Goal: Task Accomplishment & Management: Complete application form

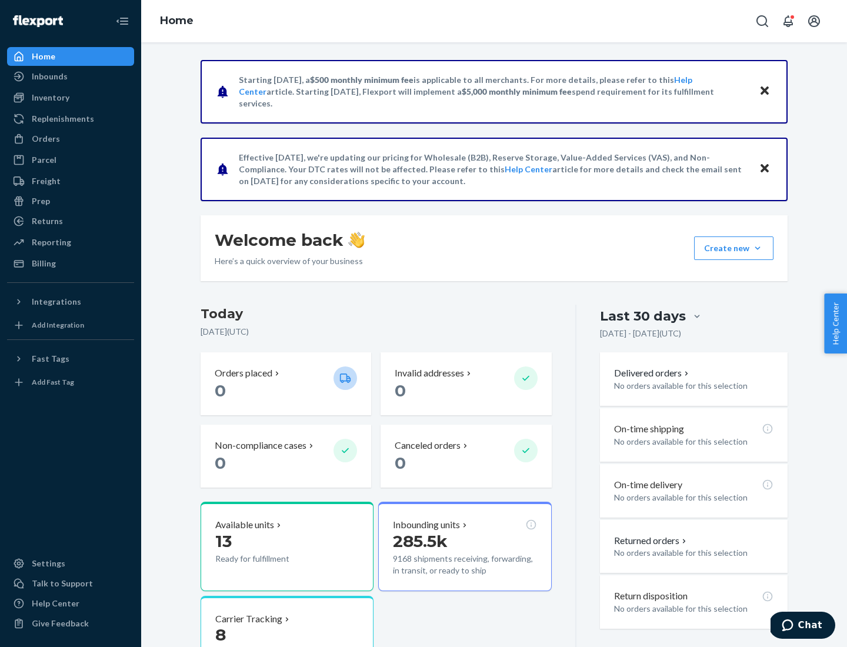
click at [758, 248] on button "Create new Create new inbound Create new order Create new product" at bounding box center [733, 249] width 79 height 24
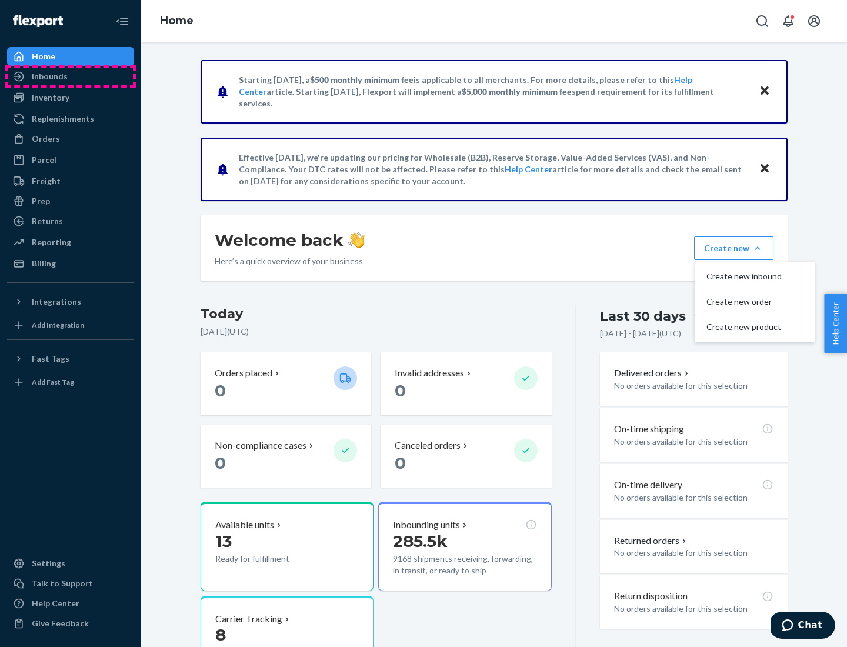
click at [71, 76] on div "Inbounds" at bounding box center [70, 76] width 125 height 16
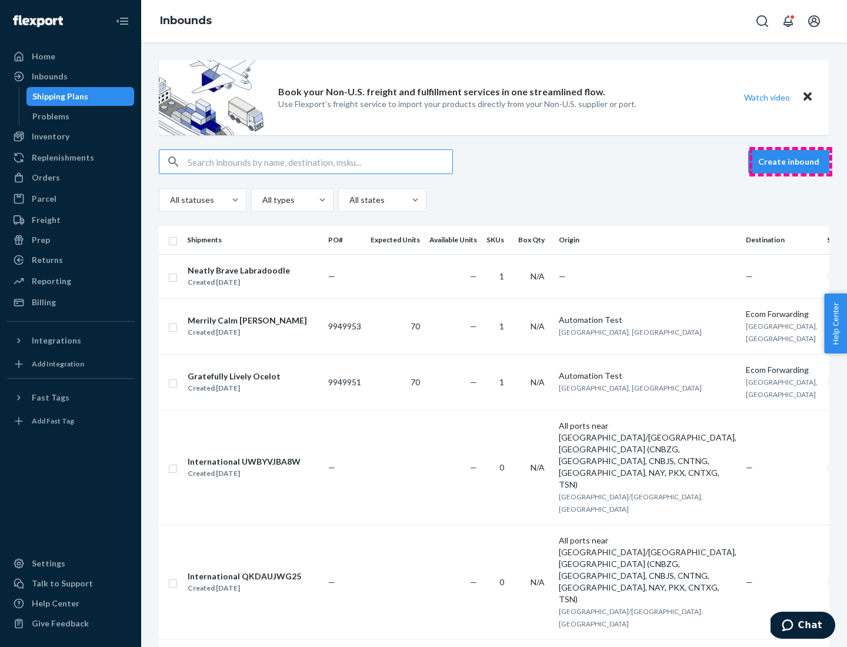
click at [791, 162] on button "Create inbound" at bounding box center [788, 162] width 81 height 24
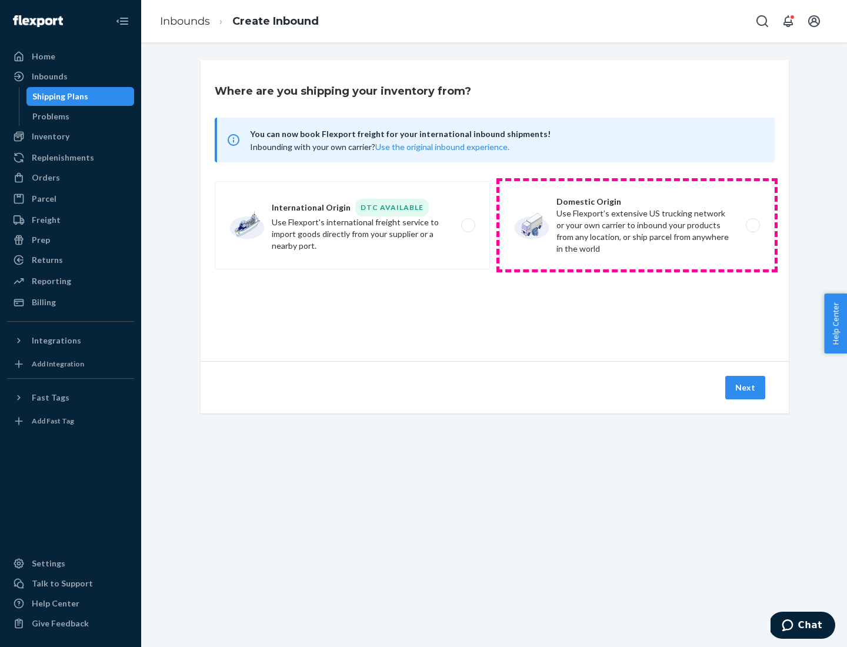
click at [637, 225] on label "Domestic Origin Use Flexport’s extensive US trucking network or your own carrie…" at bounding box center [636, 225] width 275 height 88
click at [752, 225] on input "Domestic Origin Use Flexport’s extensive US trucking network or your own carrie…" at bounding box center [756, 226] width 8 height 8
radio input "true"
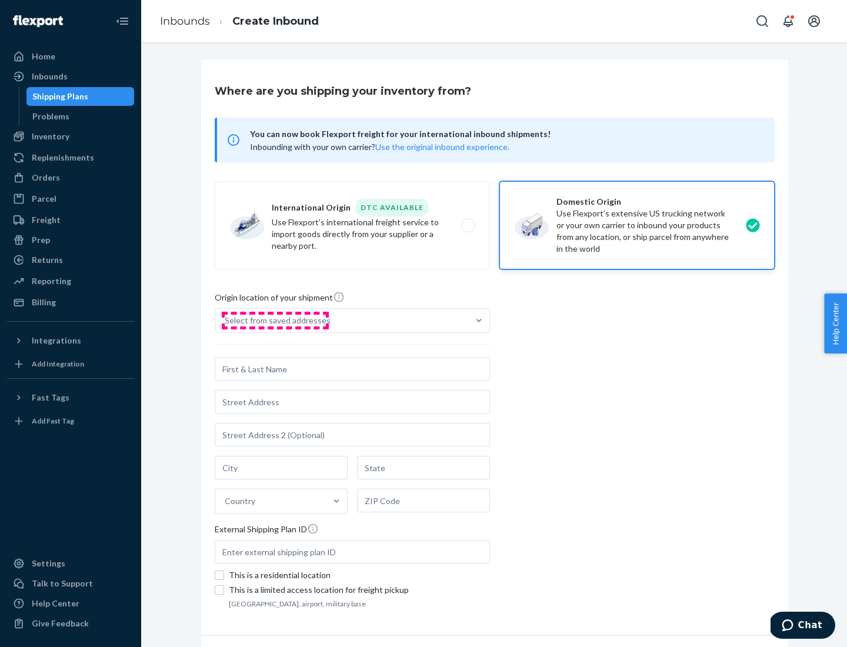
click at [275, 321] on div "Select from saved addresses" at bounding box center [278, 321] width 106 height 12
click at [226, 321] on input "Select from saved addresses" at bounding box center [225, 321] width 1 height 12
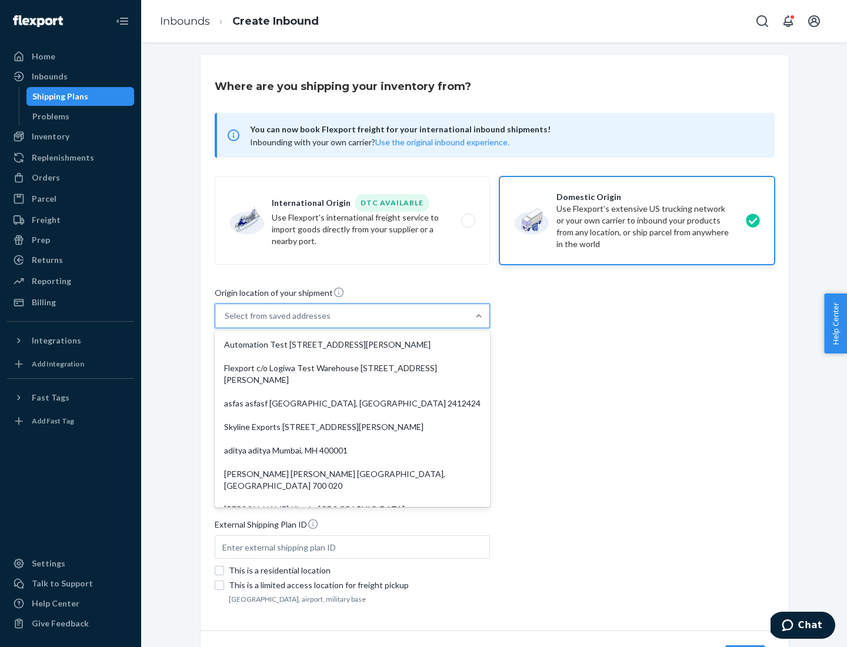
click at [352, 345] on div "Automation Test [STREET_ADDRESS][PERSON_NAME]" at bounding box center [352, 345] width 271 height 24
click at [226, 322] on input "option Automation Test [STREET_ADDRESS][PERSON_NAME]. 9 results available. Use …" at bounding box center [225, 316] width 1 height 12
type input "Automation Test"
type input "[STREET_ADDRESS][PERSON_NAME]"
type input "9th Floor"
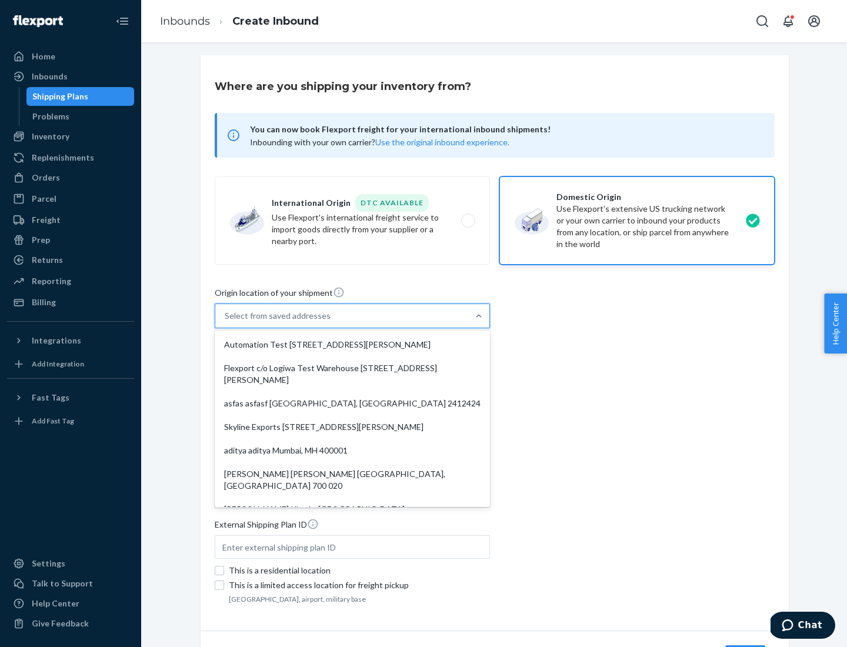
type input "[GEOGRAPHIC_DATA]"
type input "CA"
type input "94104"
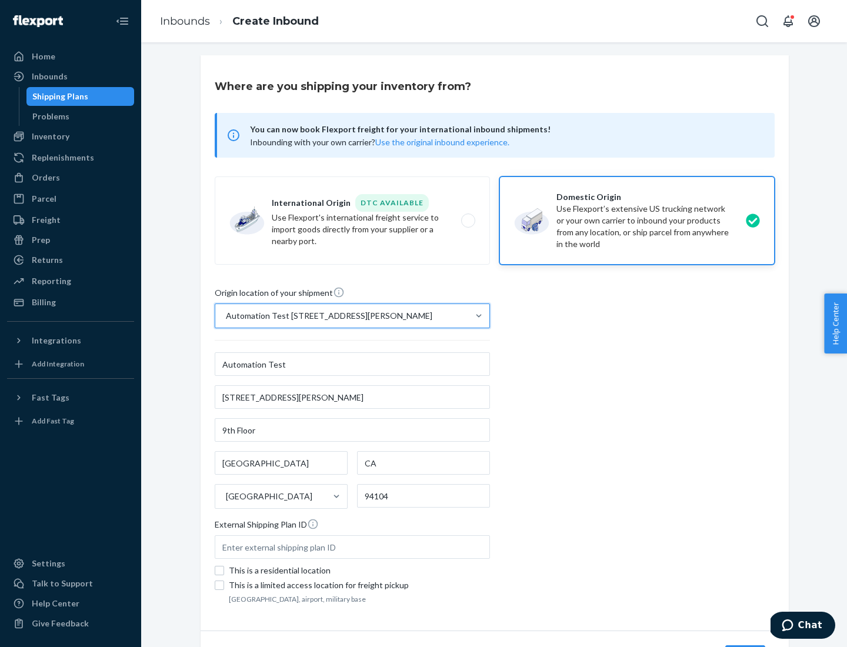
scroll to position [69, 0]
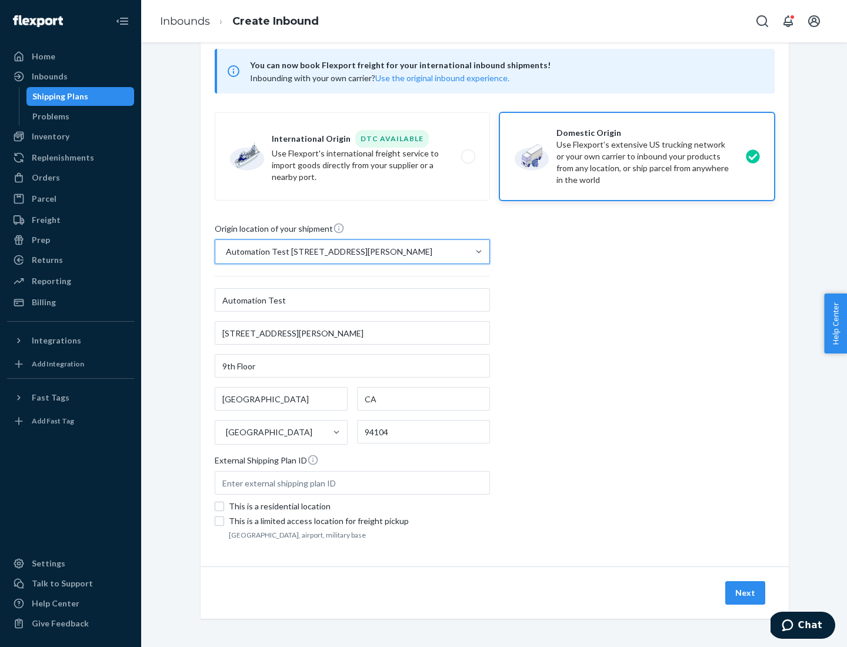
click at [746, 593] on button "Next" at bounding box center [745, 593] width 40 height 24
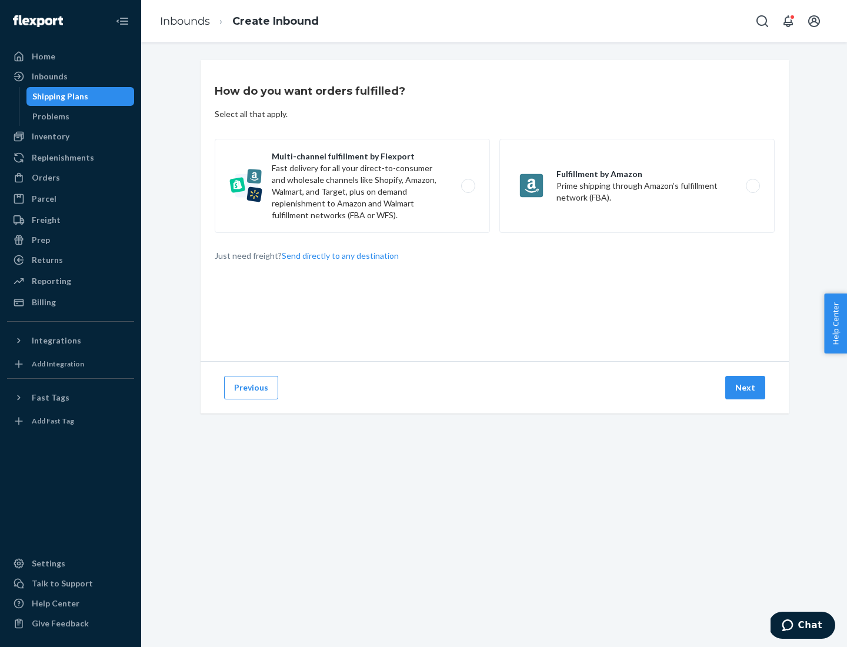
click at [352, 186] on label "Multi-channel fulfillment by Flexport Fast delivery for all your direct-to-cons…" at bounding box center [352, 186] width 275 height 94
click at [468, 186] on input "Multi-channel fulfillment by Flexport Fast delivery for all your direct-to-cons…" at bounding box center [472, 186] width 8 height 8
radio input "true"
click at [746, 388] on button "Next" at bounding box center [745, 388] width 40 height 24
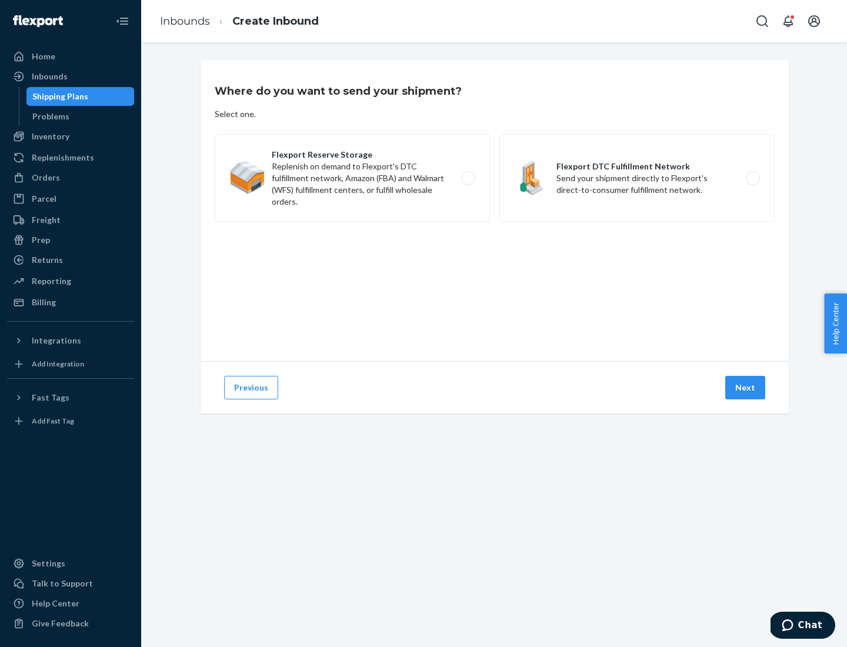
click at [637, 178] on label "Flexport DTC Fulfillment Network Send your shipment directly to Flexport's dire…" at bounding box center [636, 178] width 275 height 88
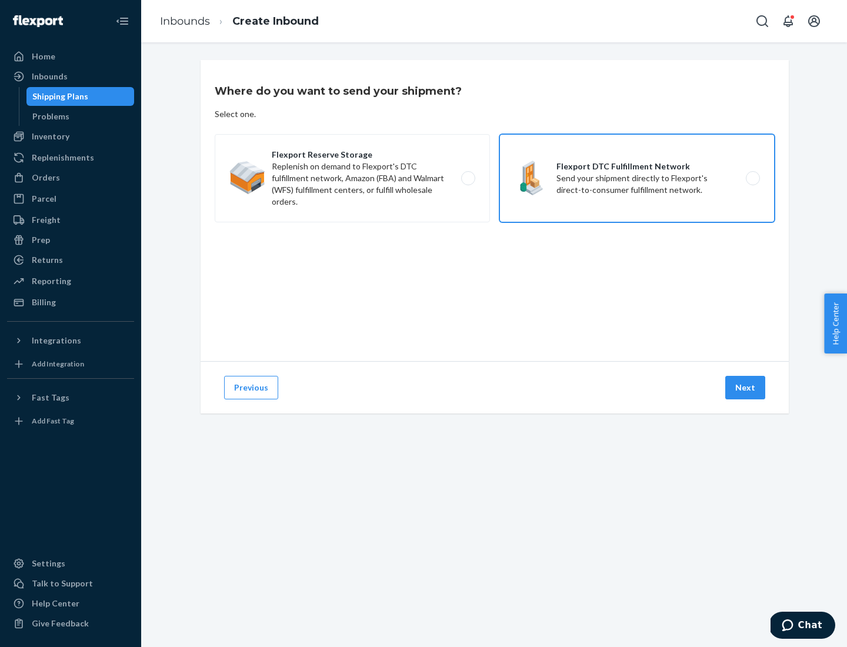
click at [752, 178] on input "Flexport DTC Fulfillment Network Send your shipment directly to Flexport's dire…" at bounding box center [756, 179] width 8 height 8
radio input "true"
click at [746, 388] on button "Next" at bounding box center [745, 388] width 40 height 24
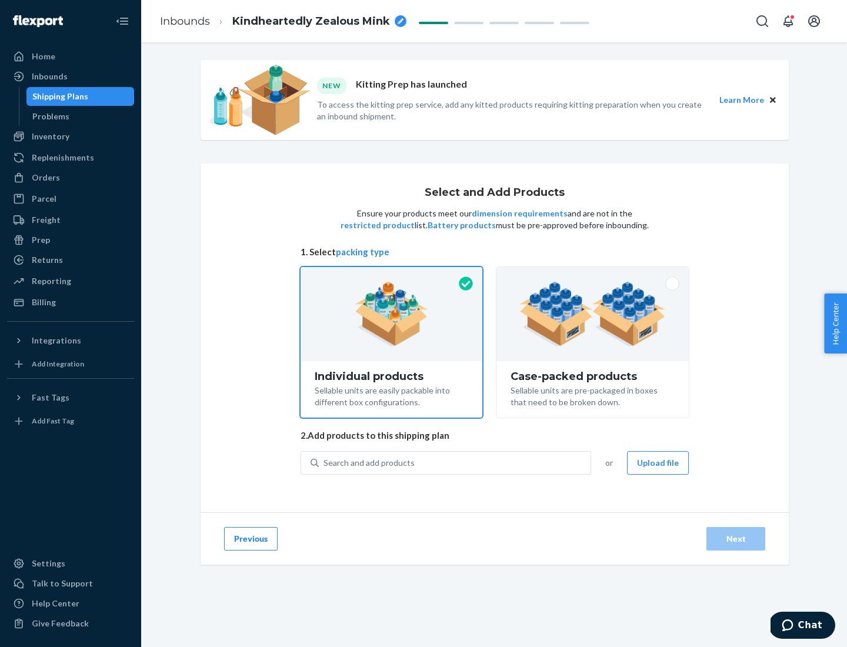
click at [593, 314] on img at bounding box center [592, 314] width 146 height 65
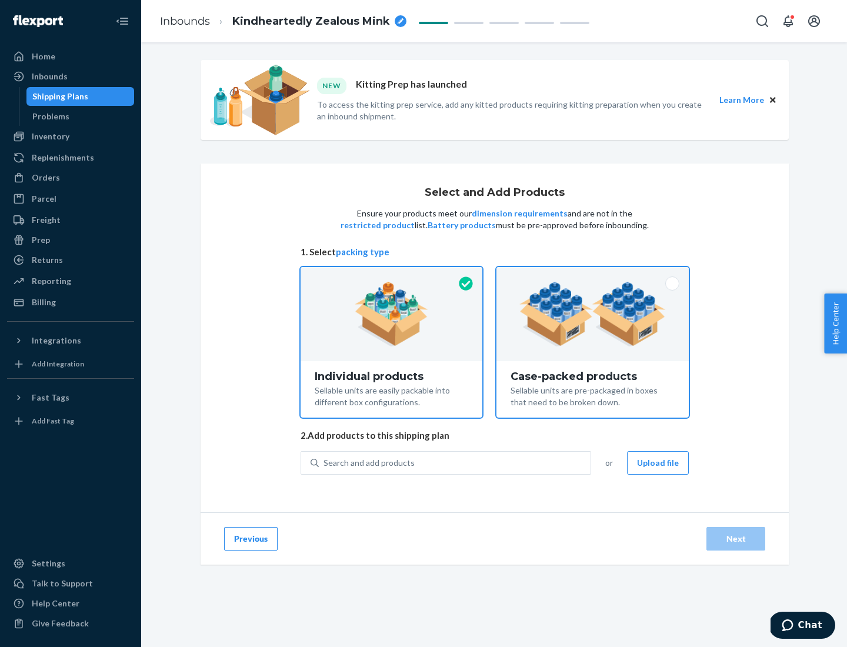
click at [593, 275] on input "Case-packed products Sellable units are pre-packaged in boxes that need to be b…" at bounding box center [593, 271] width 8 height 8
radio input "true"
radio input "false"
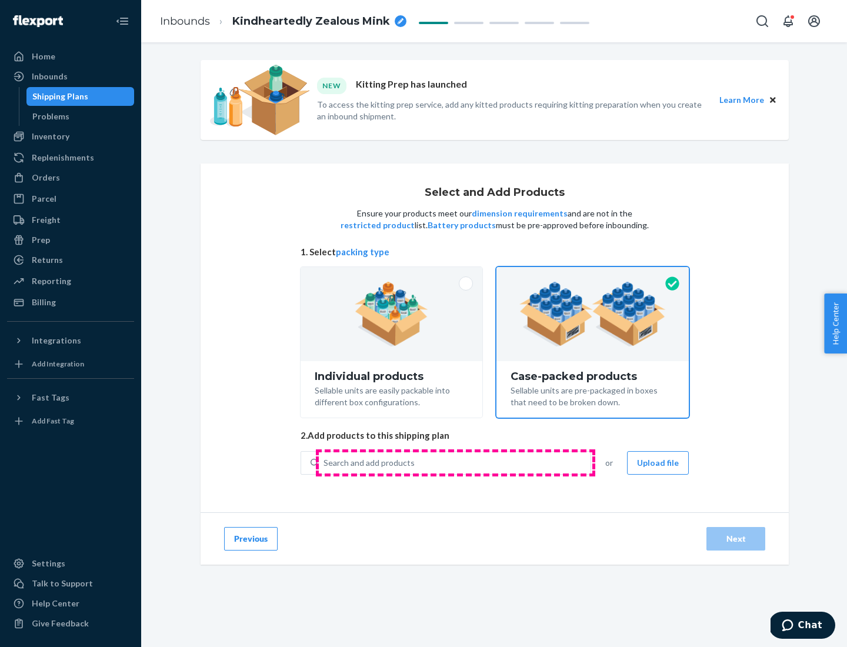
click at [455, 462] on div "Search and add products" at bounding box center [455, 462] width 272 height 21
click at [325, 462] on input "Search and add products" at bounding box center [324, 463] width 1 height 12
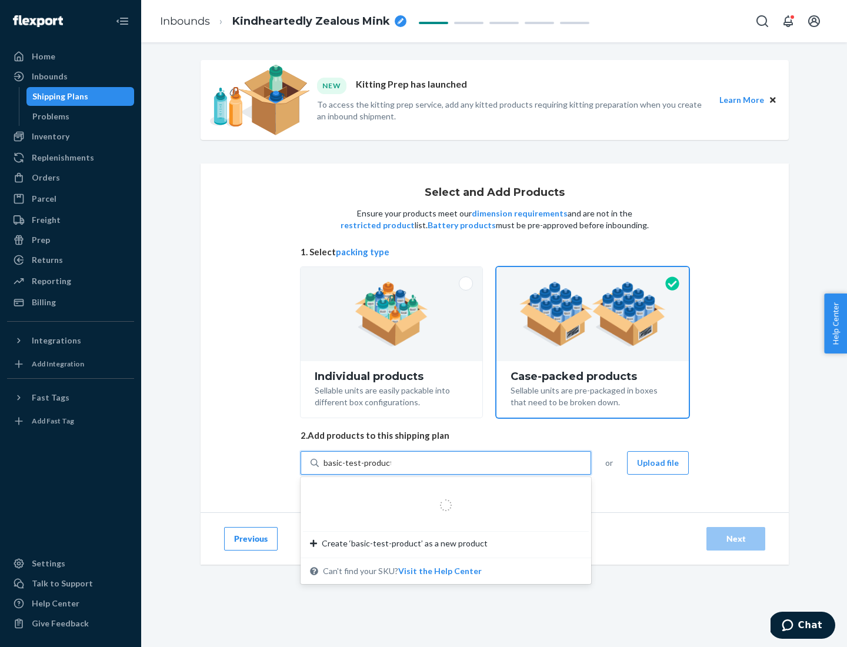
type input "basic-test-product-1"
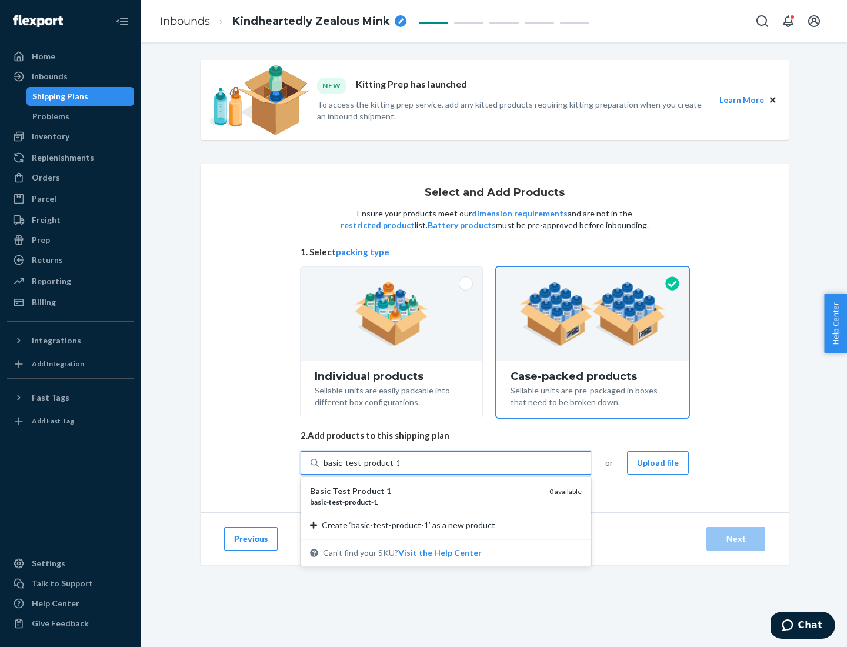
click at [425, 502] on div "basic - test - product - 1" at bounding box center [425, 502] width 230 height 10
click at [399, 469] on input "basic-test-product-1" at bounding box center [361, 463] width 75 height 12
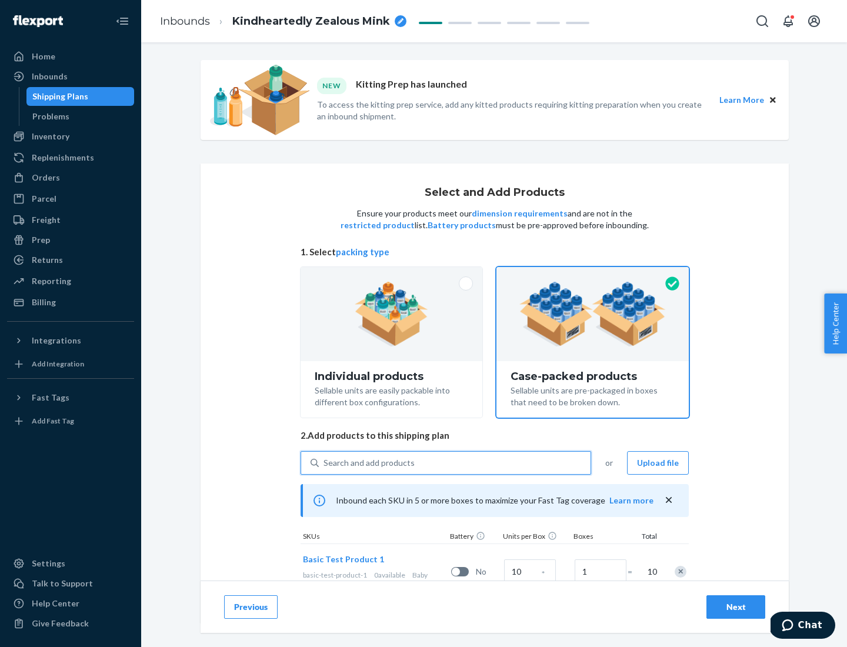
scroll to position [42, 0]
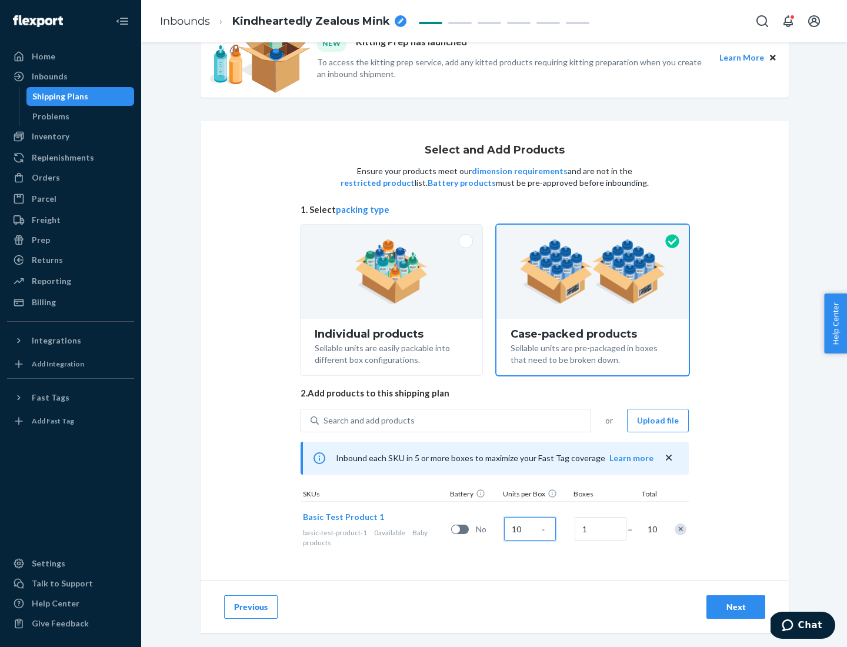
type input "10"
type input "7"
click at [736, 607] on div "Next" at bounding box center [736, 607] width 39 height 12
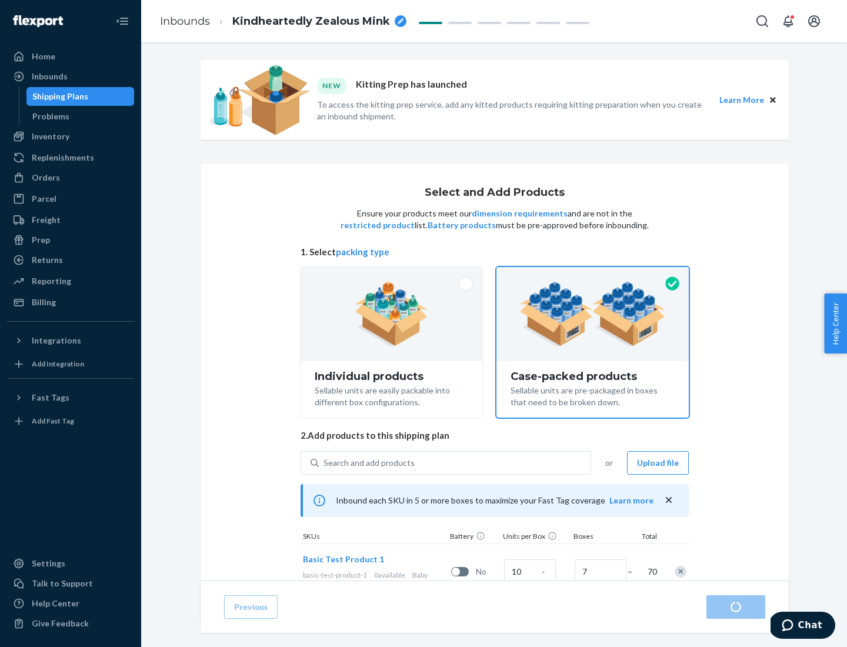
radio input "true"
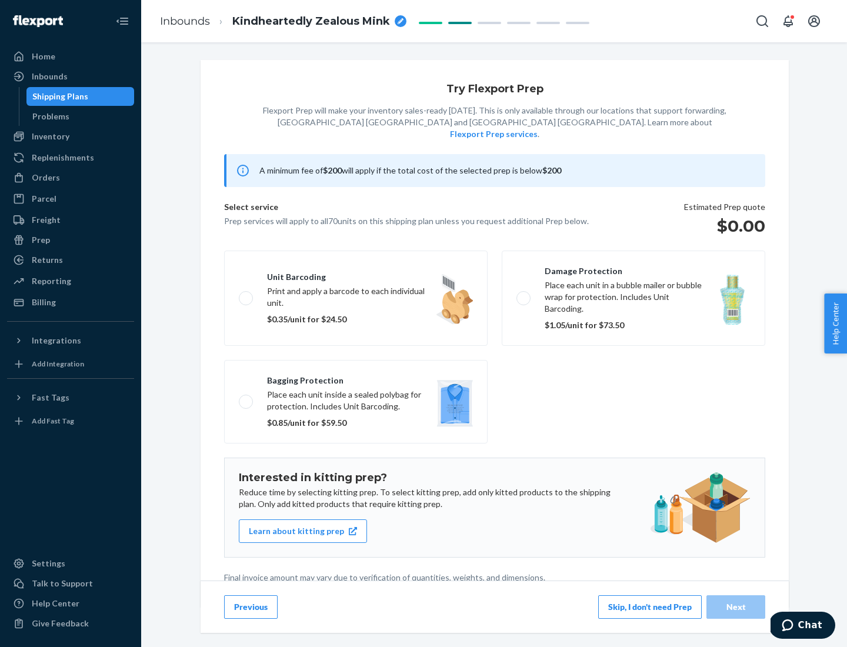
scroll to position [3, 0]
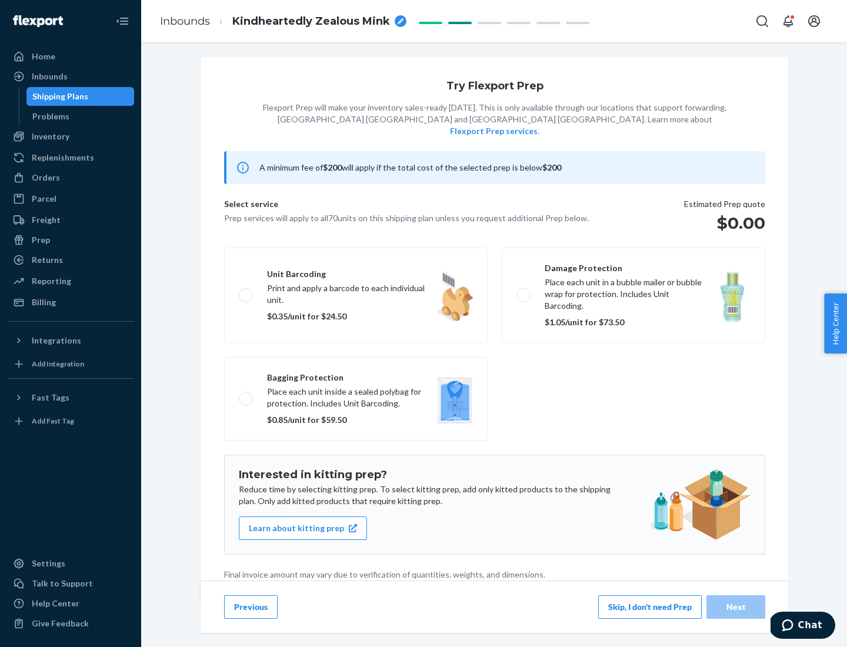
click at [356, 375] on label "Bagging protection Place each unit inside a sealed polybag for protection. Incl…" at bounding box center [356, 399] width 264 height 84
click at [247, 395] on input "Bagging protection Place each unit inside a sealed polybag for protection. Incl…" at bounding box center [243, 399] width 8 height 8
checkbox input "true"
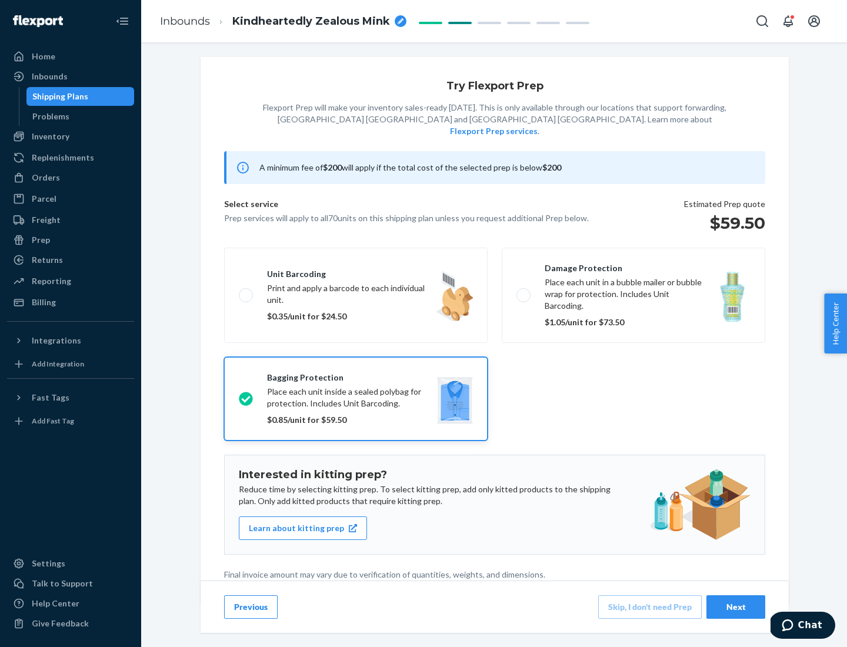
click at [736, 607] on div "Next" at bounding box center [736, 607] width 39 height 12
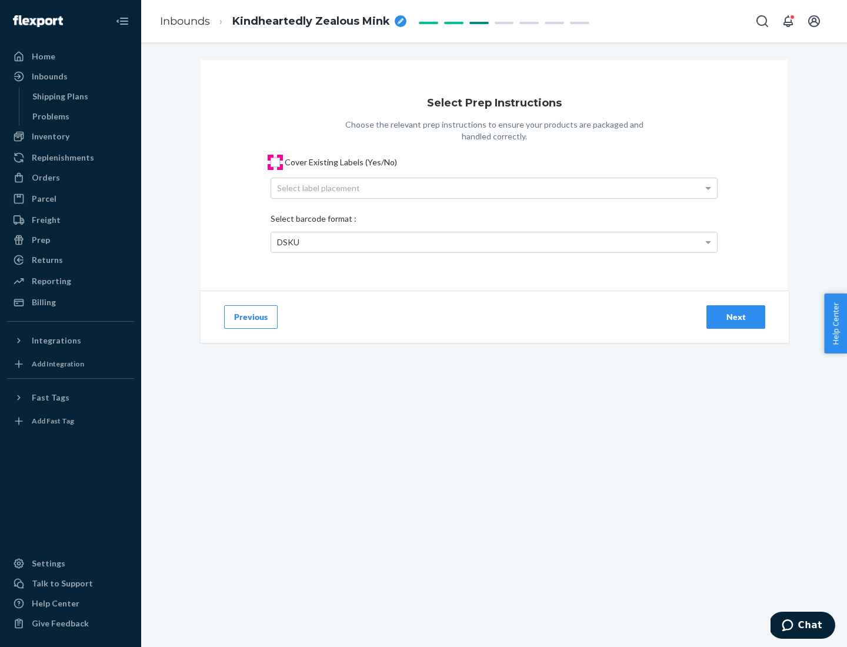
click at [275, 162] on input "Cover Existing Labels (Yes/No)" at bounding box center [275, 162] width 9 height 9
checkbox input "true"
click at [494, 188] on div "Select label placement" at bounding box center [494, 188] width 446 height 20
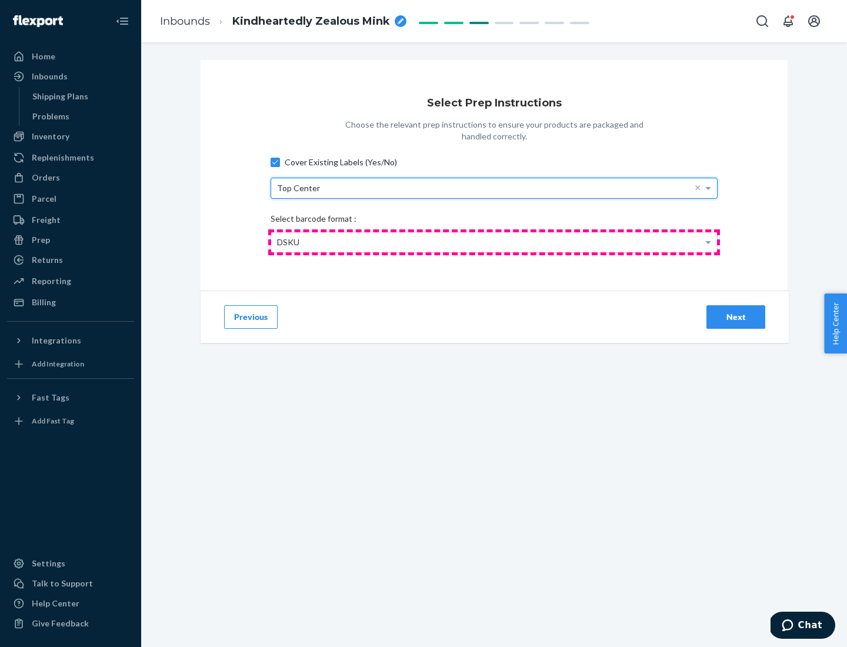
click at [494, 242] on div "DSKU" at bounding box center [494, 242] width 446 height 20
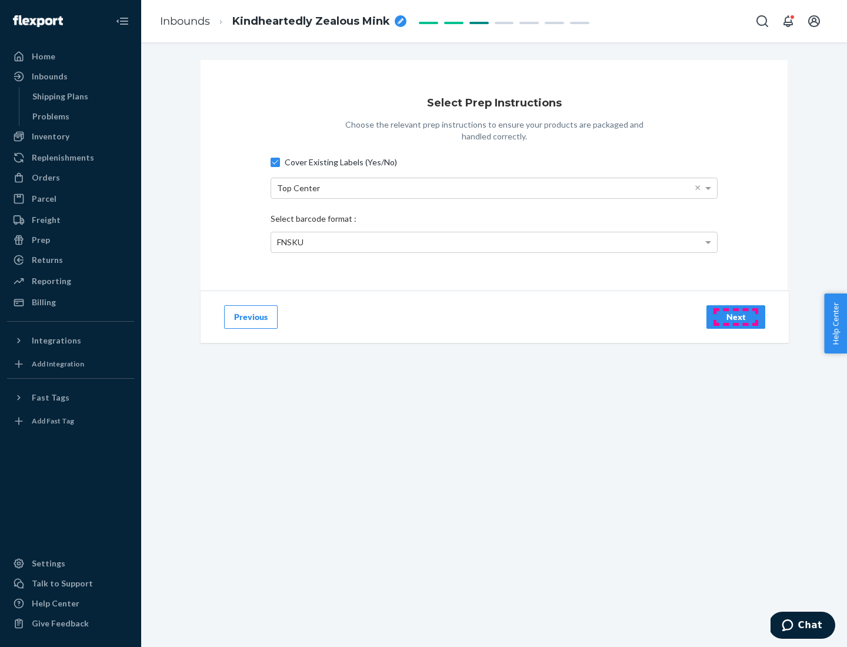
click at [736, 317] on div "Next" at bounding box center [736, 317] width 39 height 12
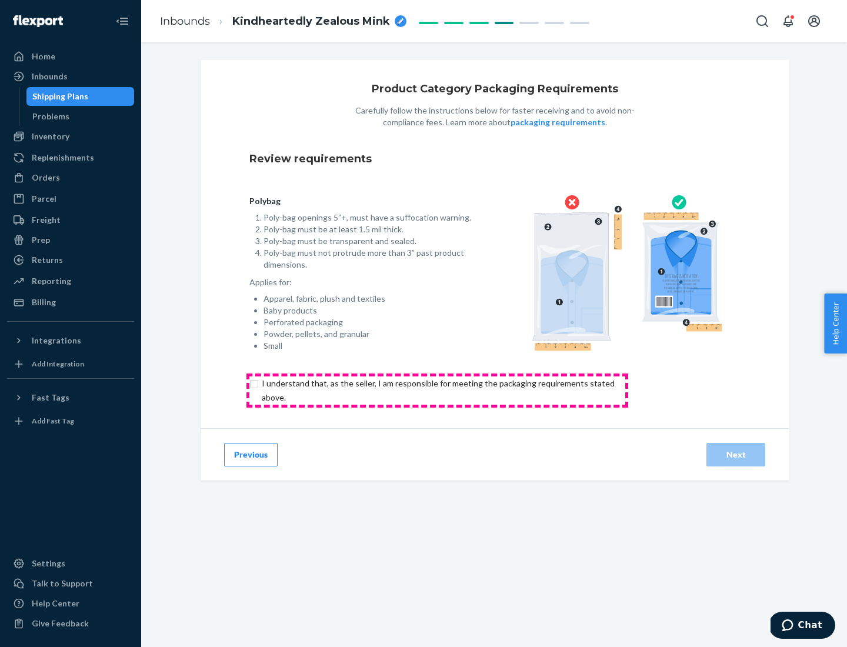
click at [437, 390] on input "checkbox" at bounding box center [444, 391] width 391 height 28
checkbox input "true"
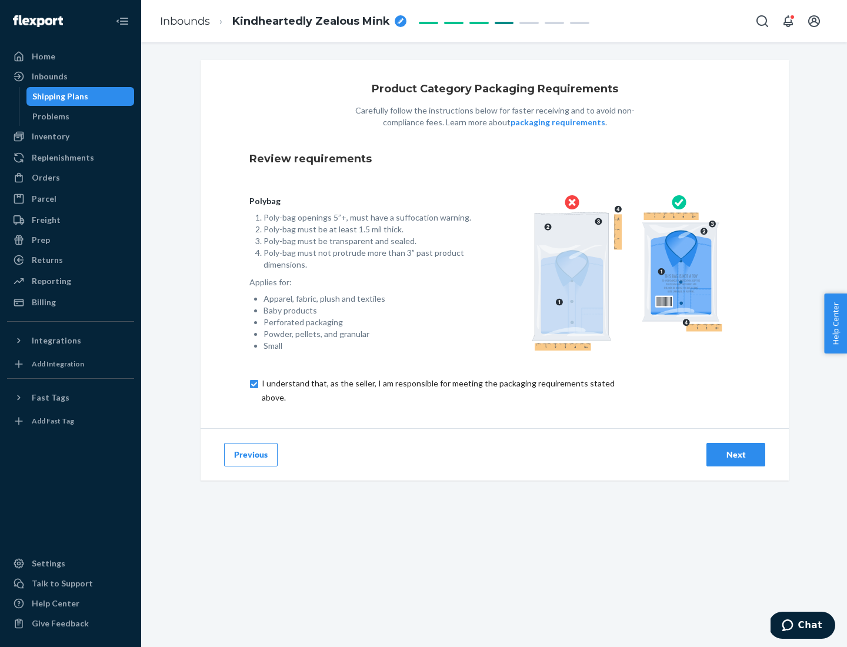
click at [736, 454] on div "Next" at bounding box center [736, 455] width 39 height 12
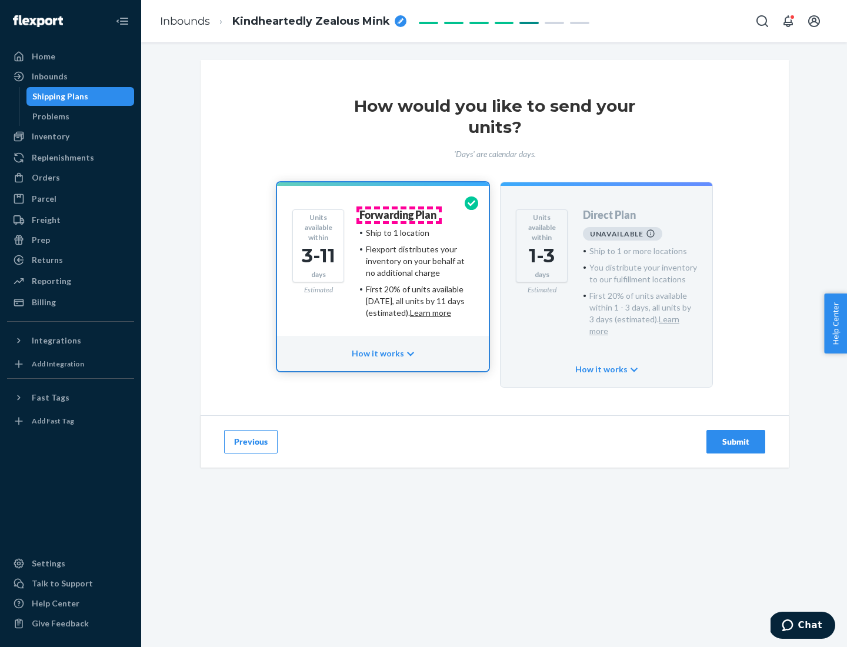
click at [399, 215] on h4 "Forwarding Plan" at bounding box center [397, 215] width 77 height 12
click at [736, 436] on div "Submit" at bounding box center [736, 442] width 39 height 12
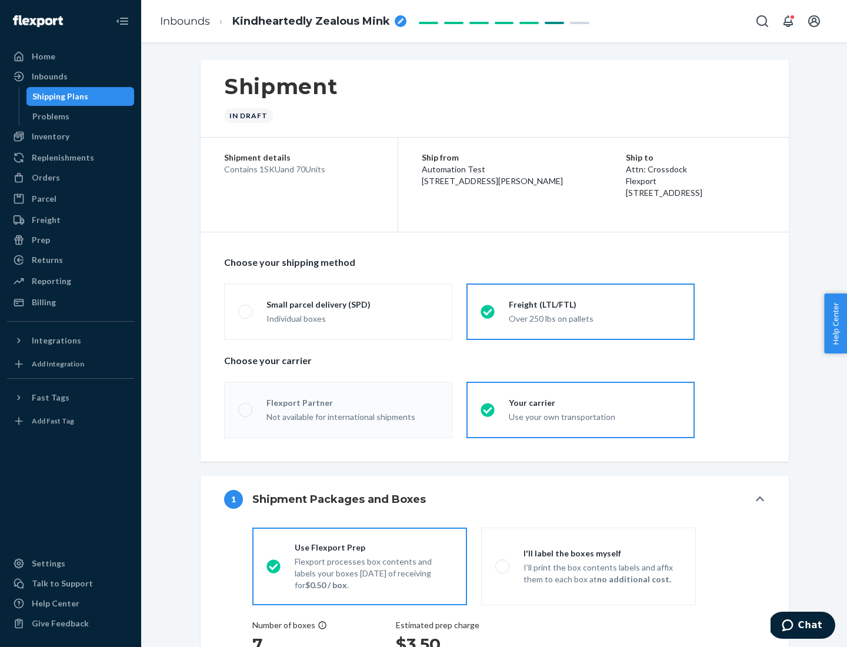
radio input "true"
radio input "false"
radio input "true"
radio input "false"
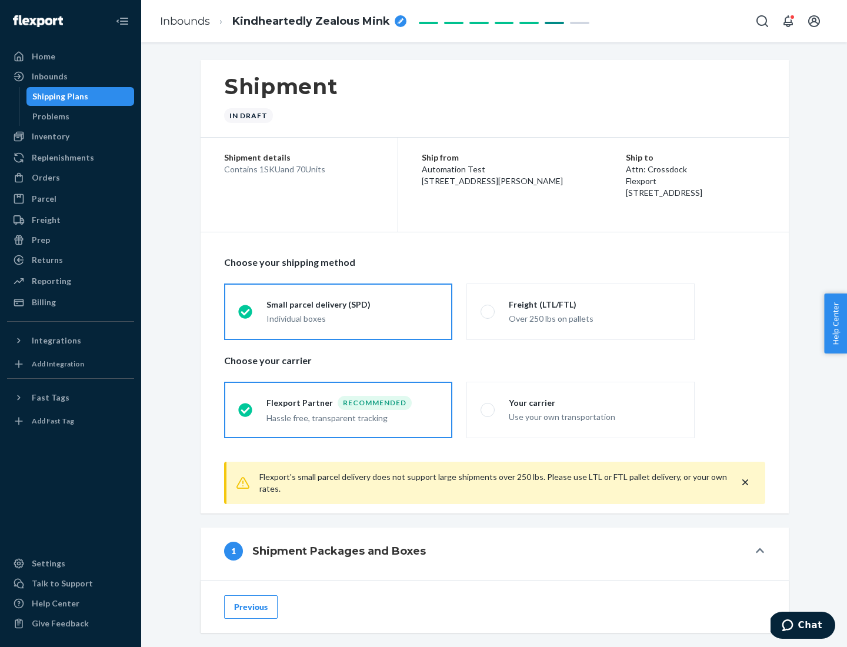
click at [581, 311] on div "Over 250 lbs on pallets" at bounding box center [595, 318] width 172 height 14
click at [488, 311] on input "Freight (LTL/FTL) Over 250 lbs on pallets" at bounding box center [485, 312] width 8 height 8
radio input "true"
radio input "false"
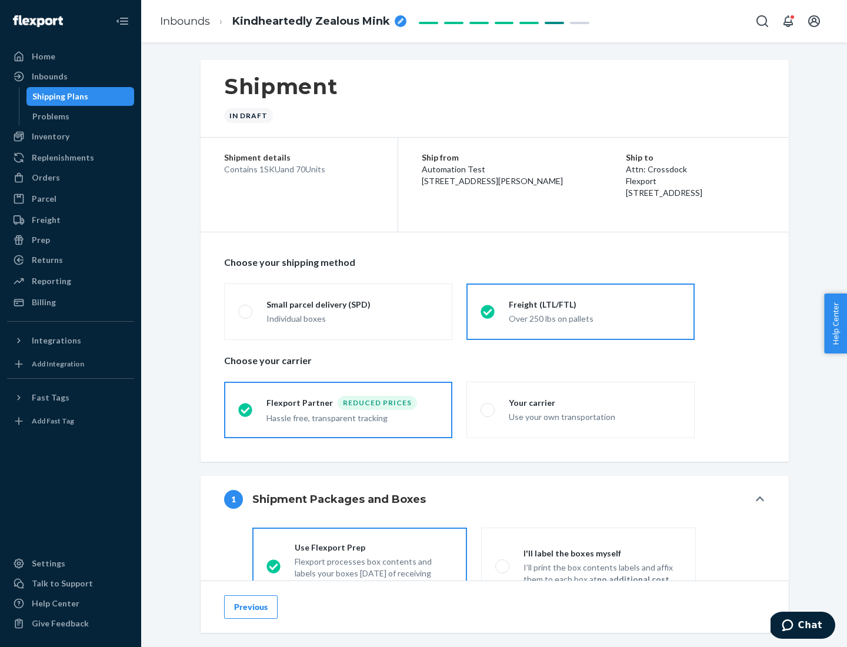
scroll to position [65, 0]
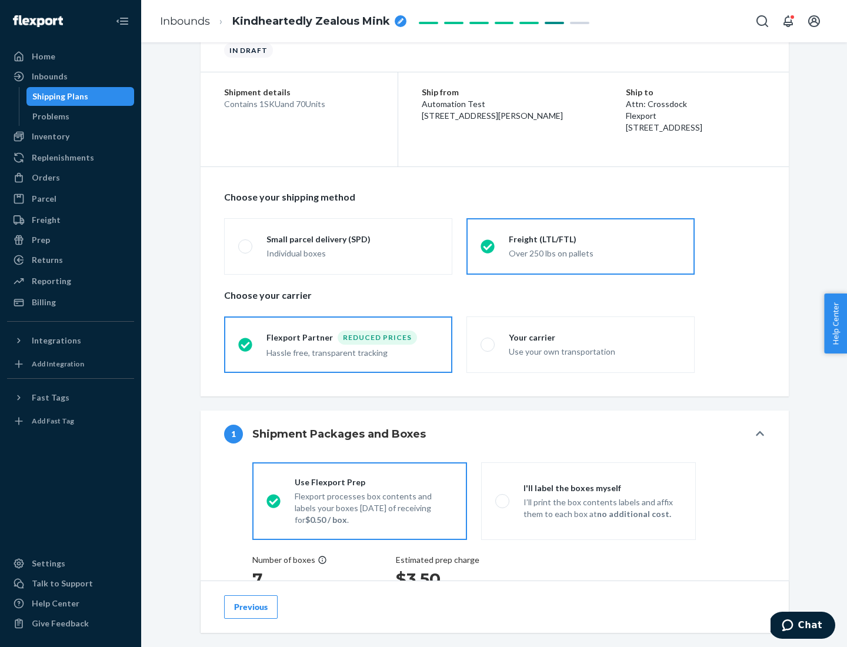
click at [338, 345] on div "Hassle free, transparent tracking" at bounding box center [353, 352] width 172 height 14
click at [246, 344] on input "Flexport Partner Reduced prices Hassle free, transparent tracking" at bounding box center [242, 345] width 8 height 8
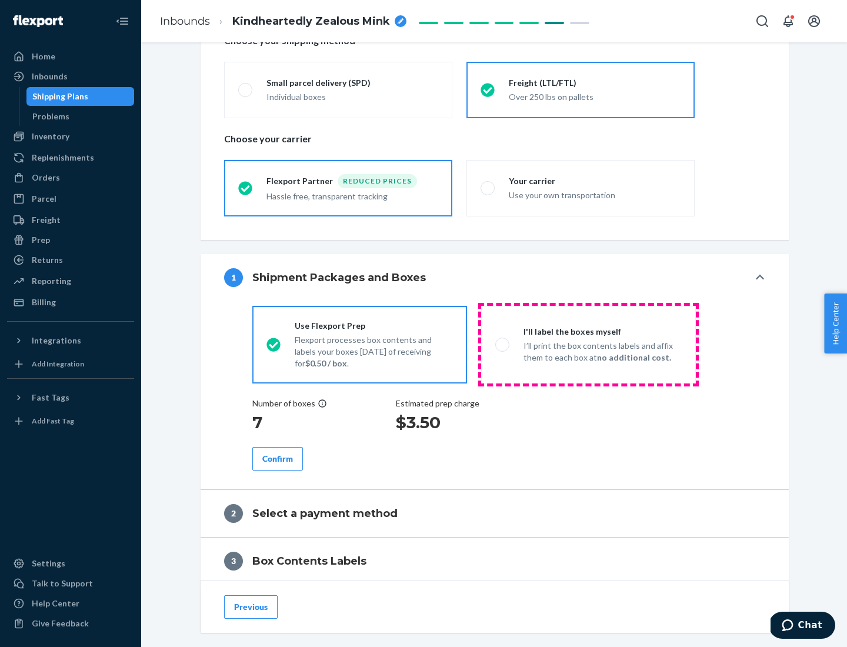
click at [588, 344] on p "I’ll print the box contents labels and affix them to each box at no additional …" at bounding box center [603, 352] width 158 height 24
click at [503, 344] on input "I'll label the boxes myself I’ll print the box contents labels and affix them t…" at bounding box center [499, 345] width 8 height 8
radio input "true"
radio input "false"
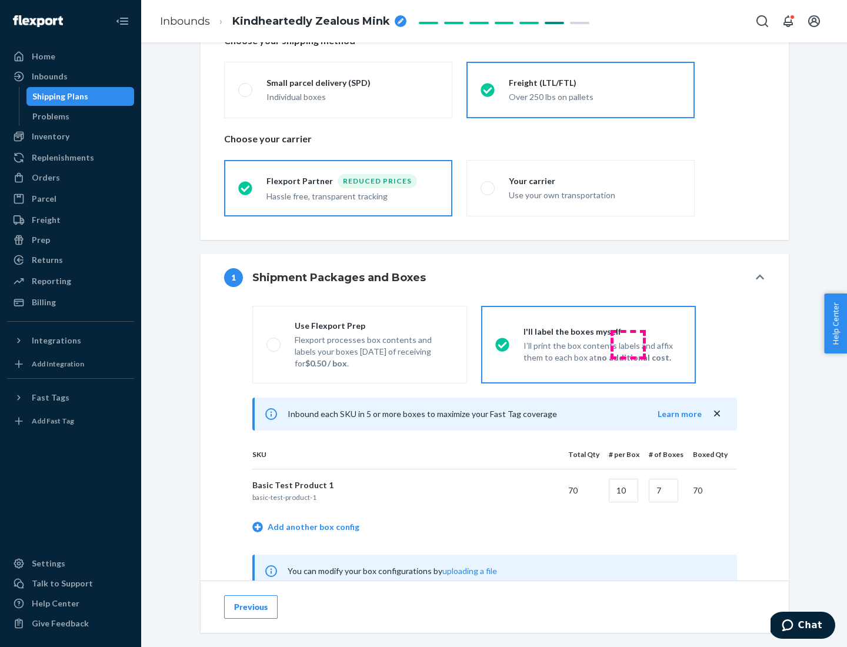
scroll to position [368, 0]
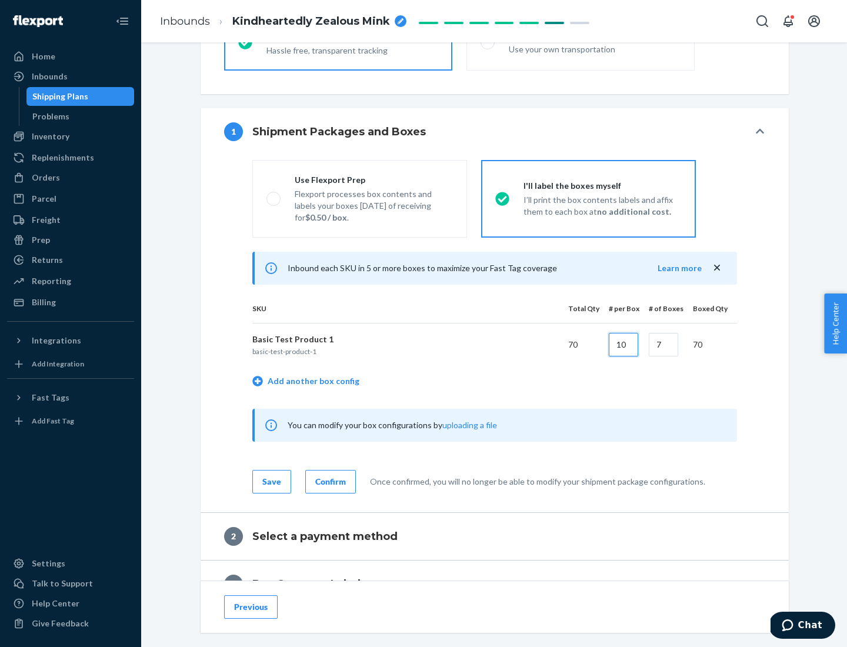
type input "10"
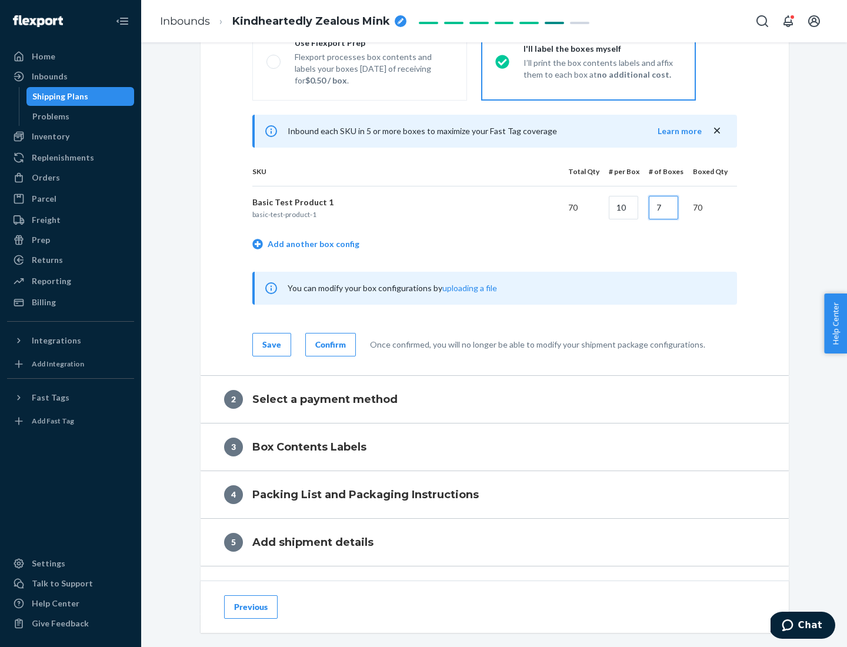
type input "7"
click at [329, 344] on div "Confirm" at bounding box center [330, 345] width 31 height 12
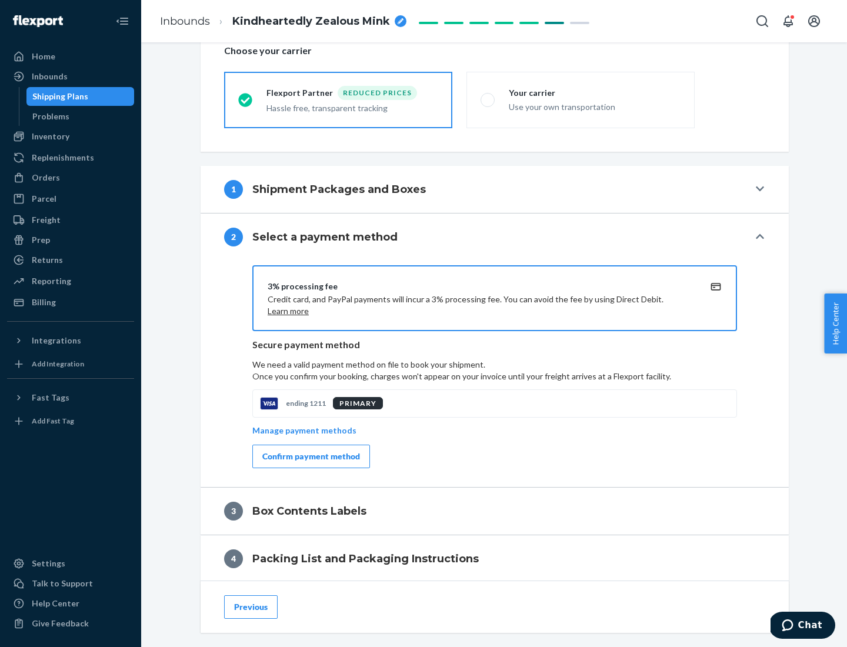
scroll to position [422, 0]
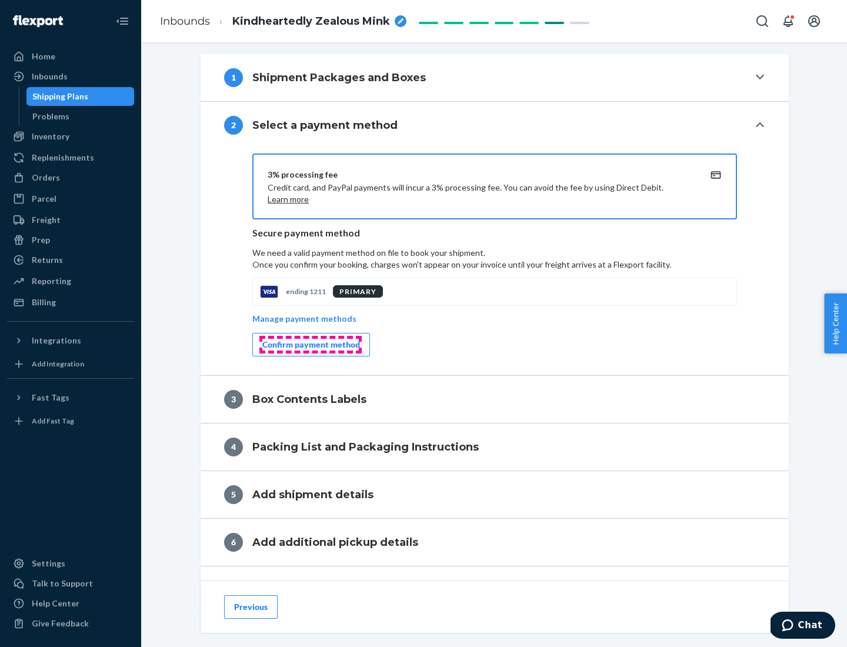
click at [310, 345] on div "Confirm payment method" at bounding box center [311, 345] width 98 height 12
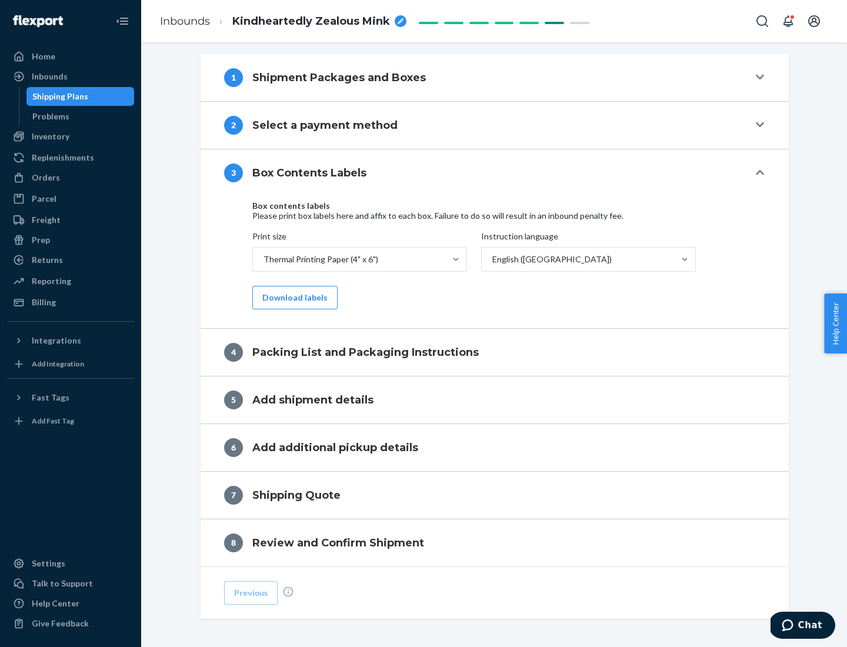
scroll to position [375, 0]
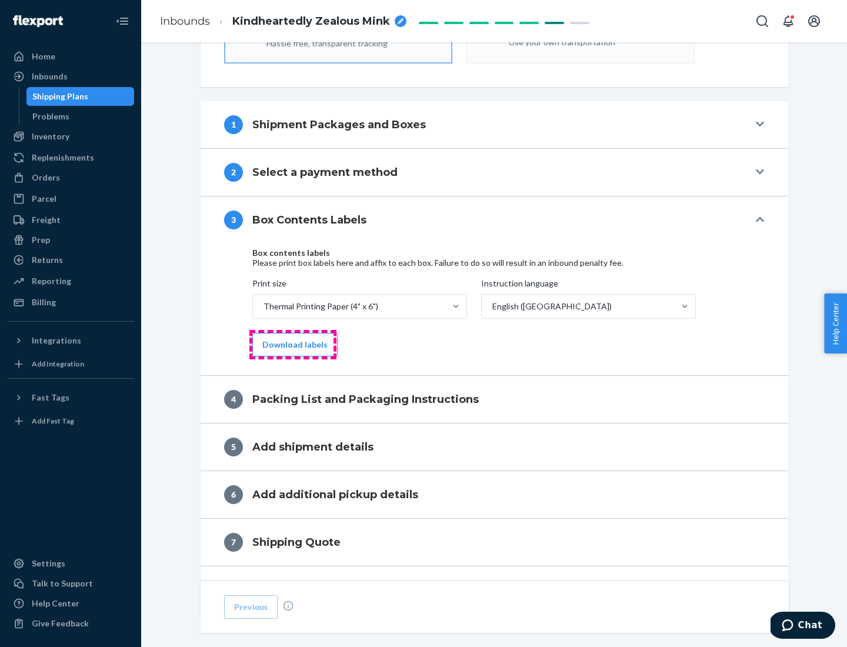
click at [292, 345] on button "Download labels" at bounding box center [294, 345] width 85 height 24
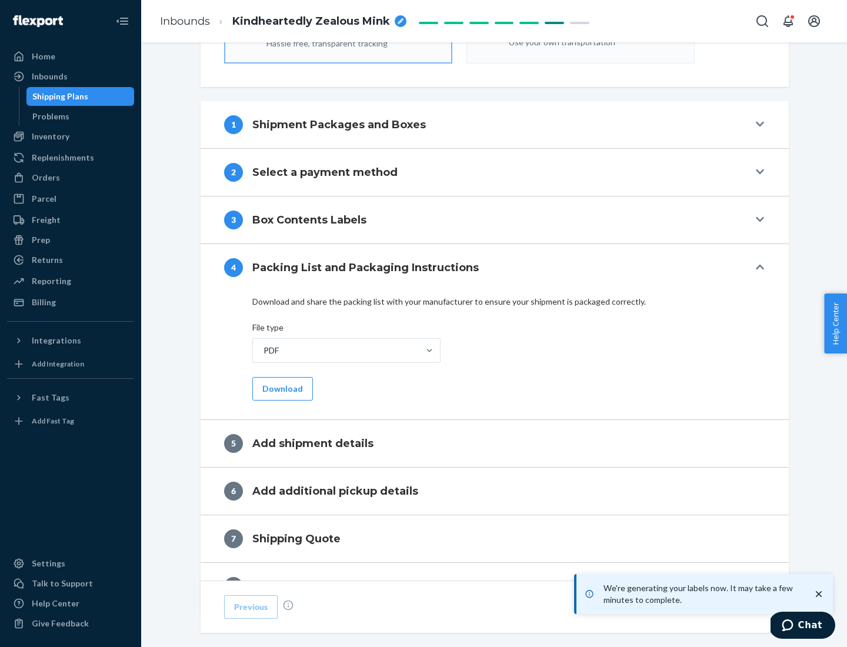
scroll to position [419, 0]
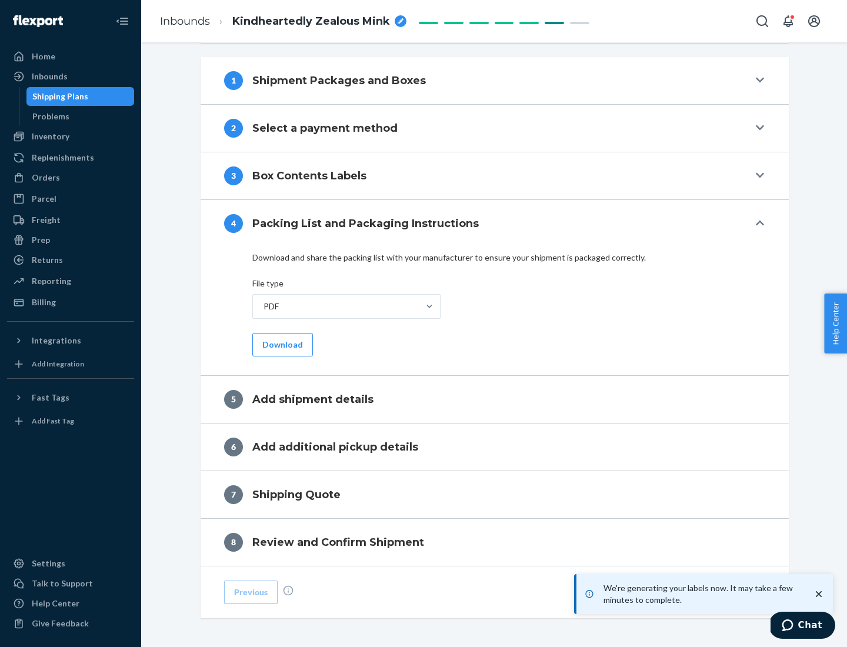
click at [281, 344] on button "Download" at bounding box center [282, 345] width 61 height 24
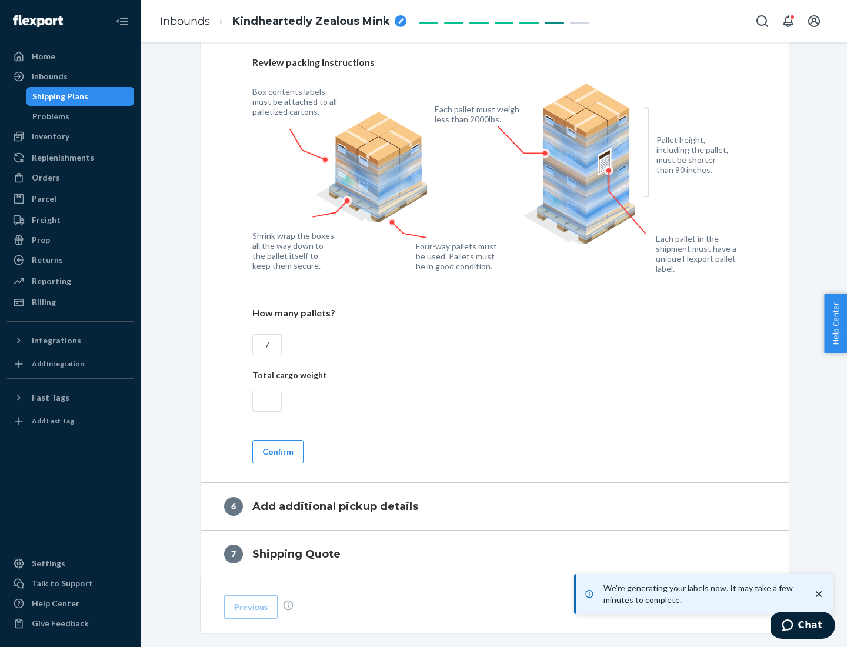
scroll to position [811, 0]
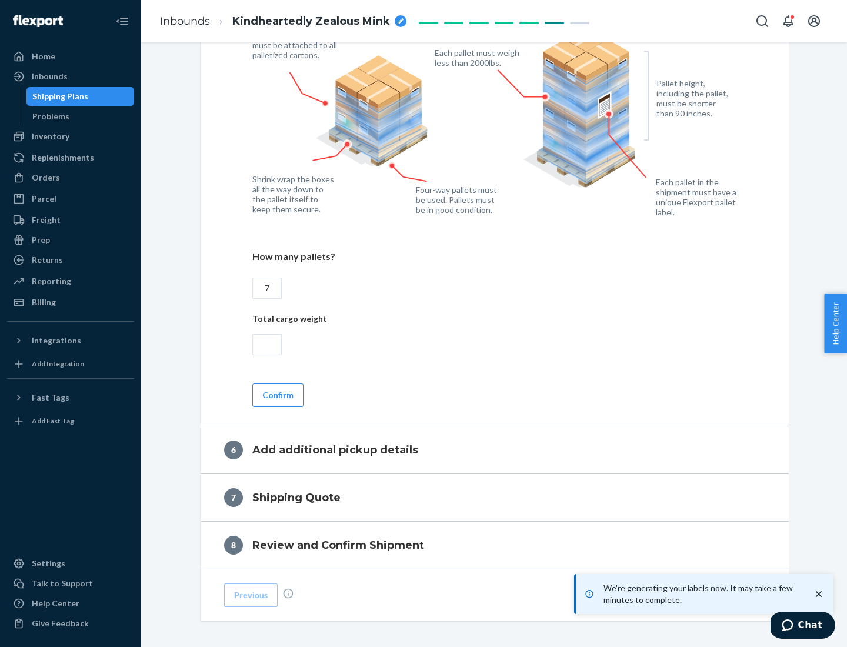
type input "7"
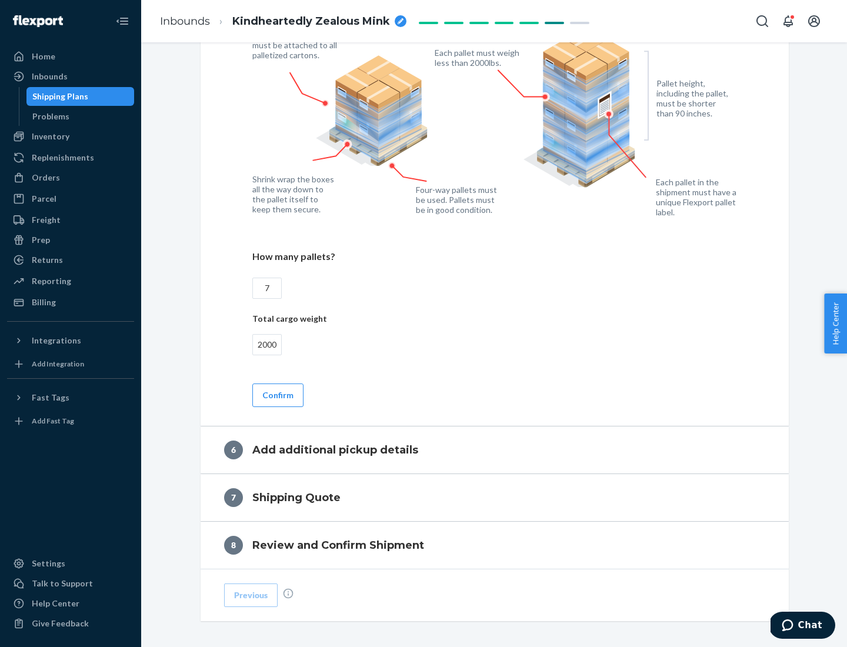
scroll to position [862, 0]
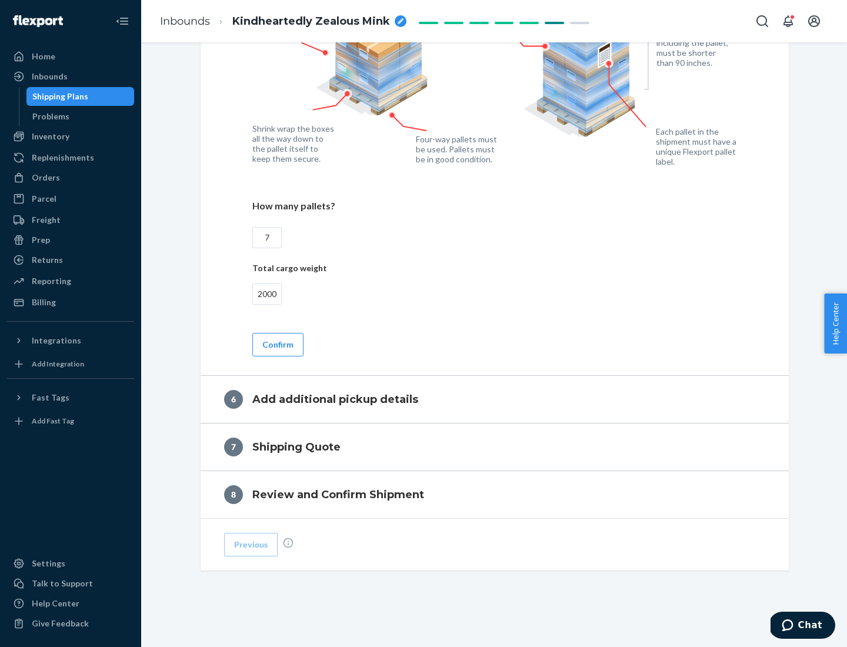
type input "2000"
click at [277, 344] on button "Confirm" at bounding box center [277, 345] width 51 height 24
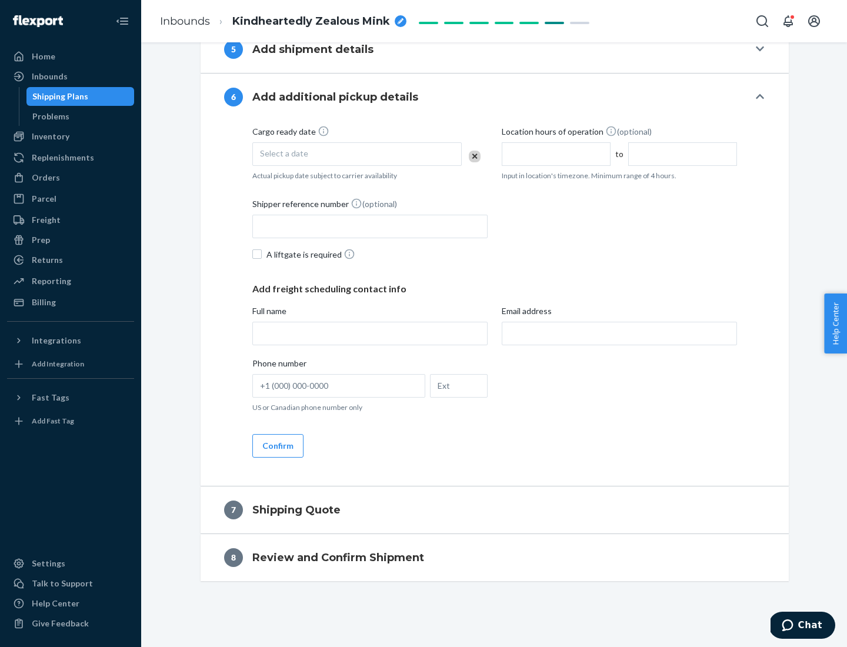
scroll to position [450, 0]
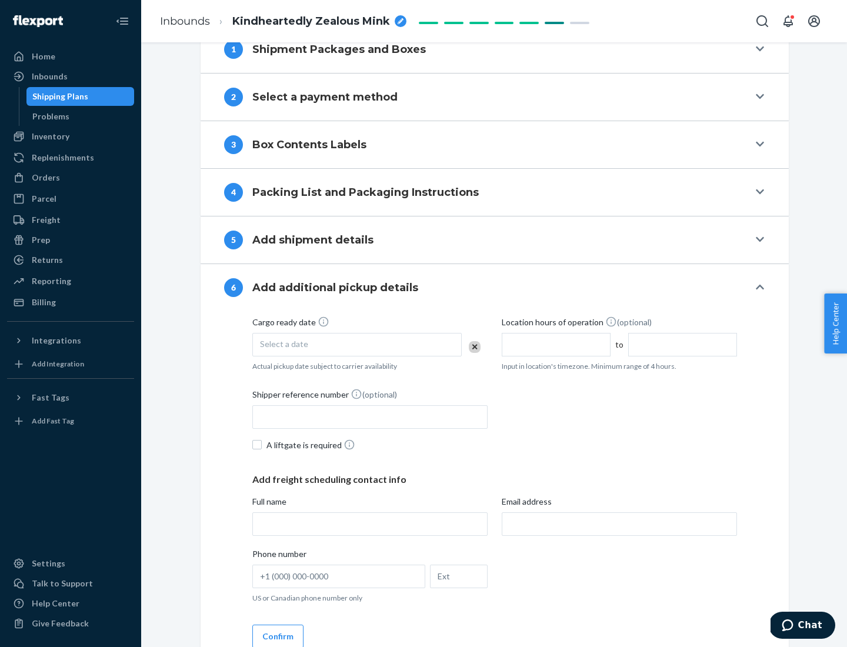
click at [357, 344] on div "Select a date" at bounding box center [356, 345] width 209 height 24
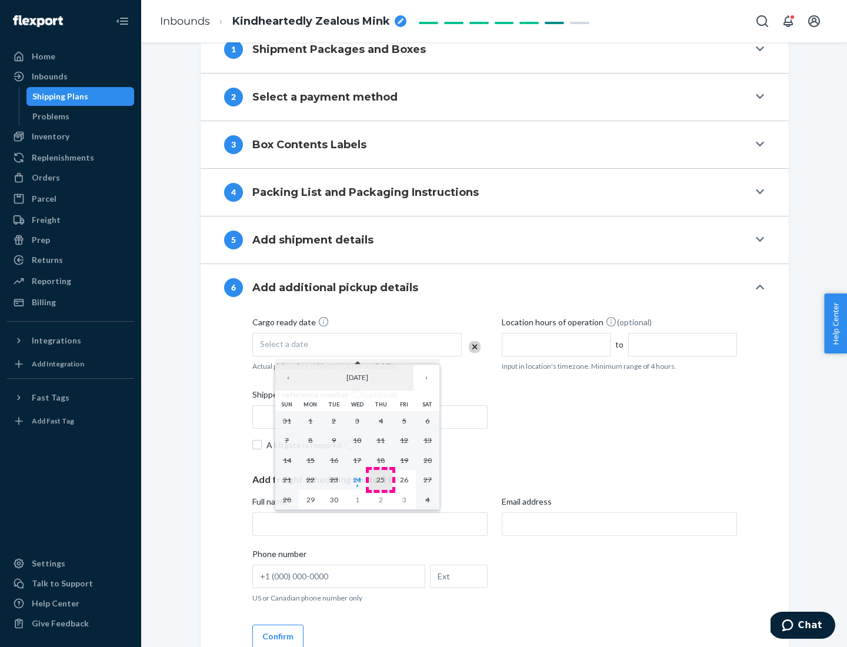
click at [381, 479] on abbr "25" at bounding box center [381, 479] width 8 height 9
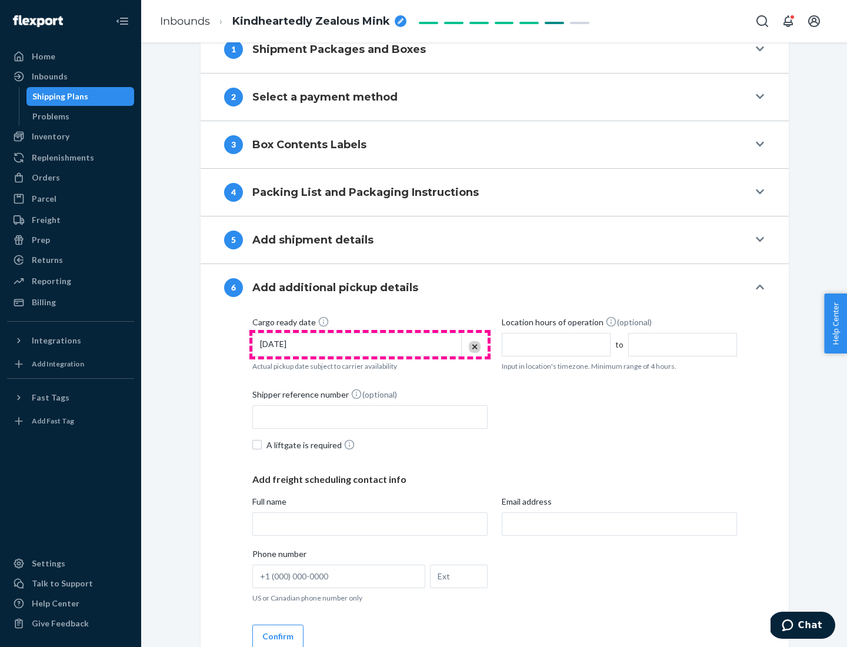
scroll to position [630, 0]
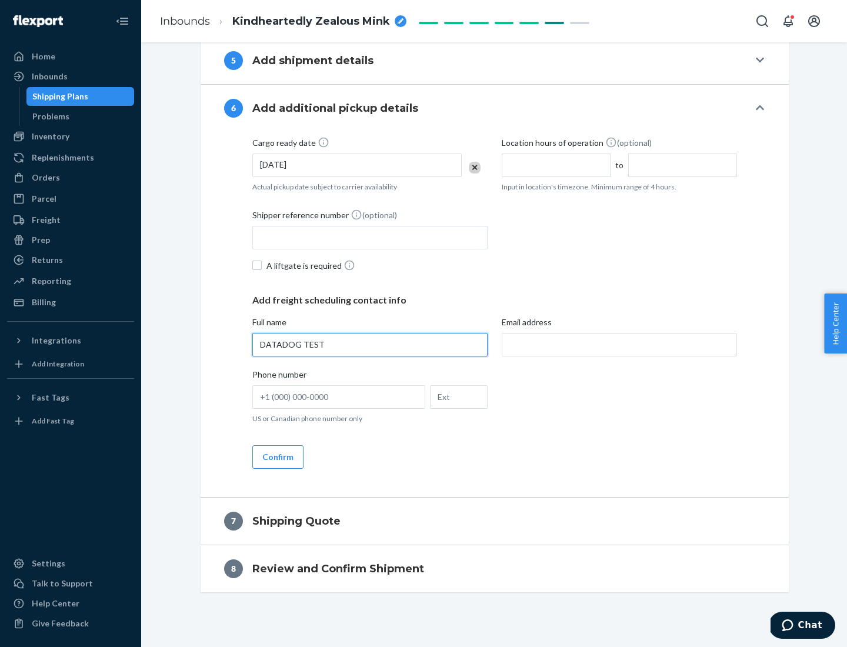
type input "DATADOG TEST"
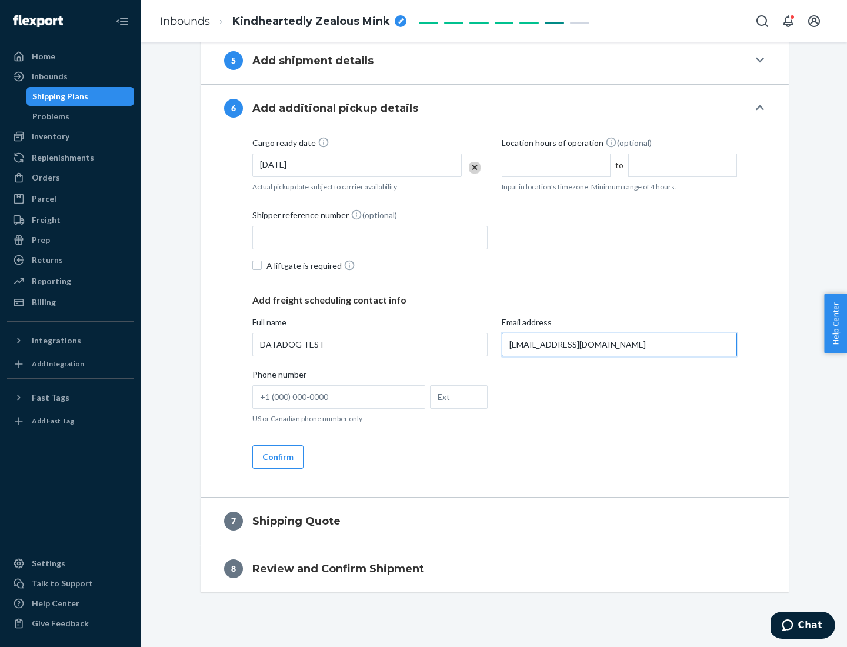
scroll to position [641, 0]
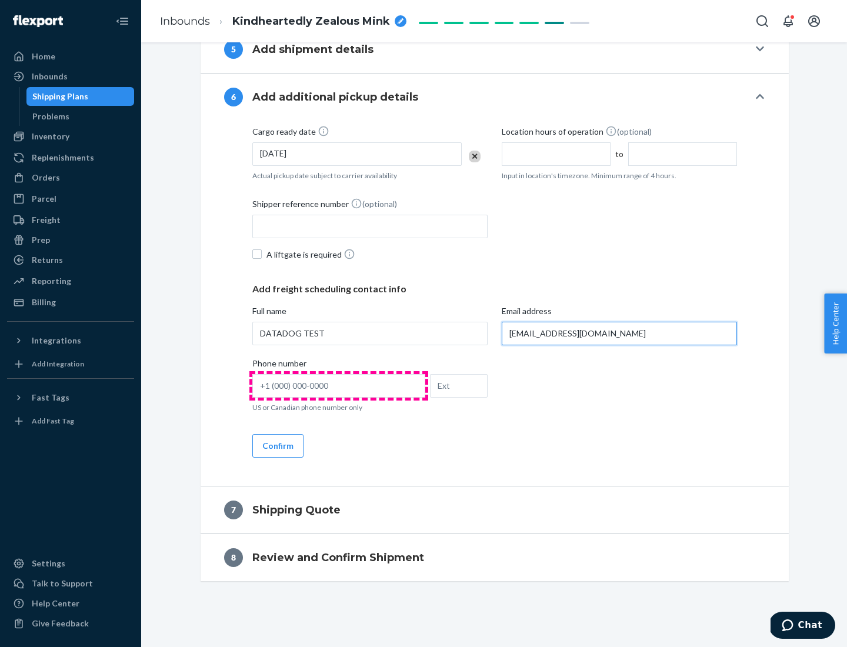
type input "[EMAIL_ADDRESS][DOMAIN_NAME]"
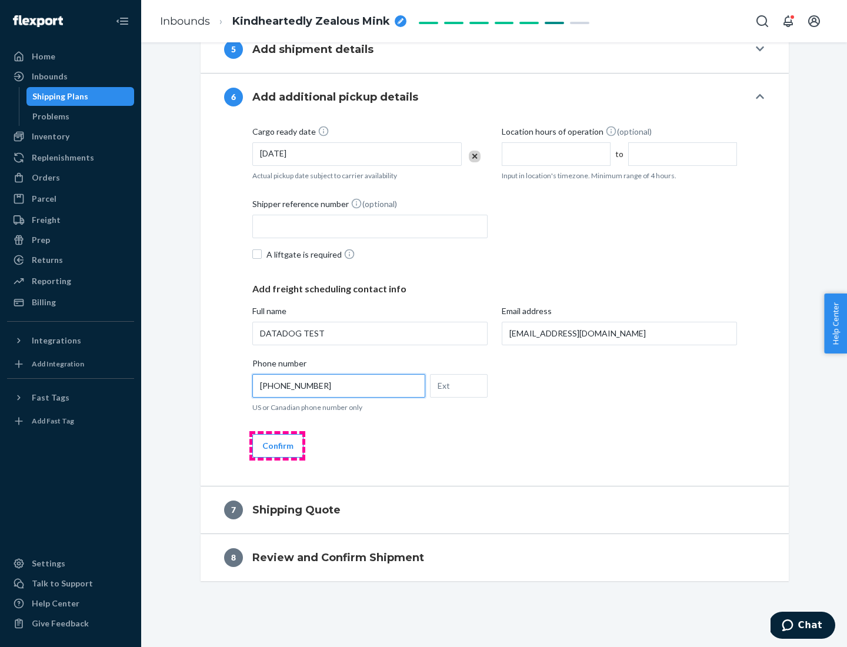
type input "[PHONE_NUMBER]"
click at [277, 445] on button "Confirm" at bounding box center [277, 446] width 51 height 24
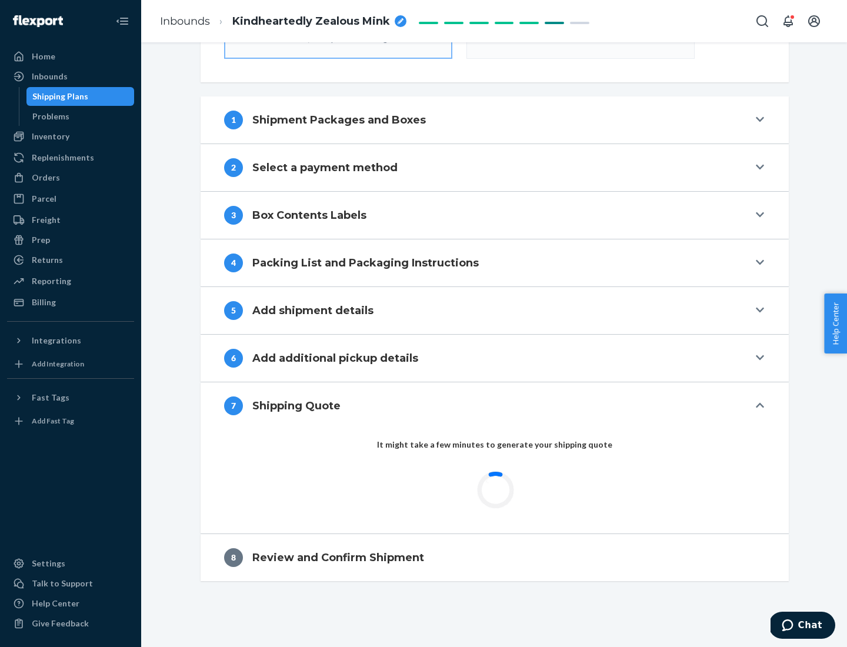
scroll to position [422, 0]
